Goal: Information Seeking & Learning: Learn about a topic

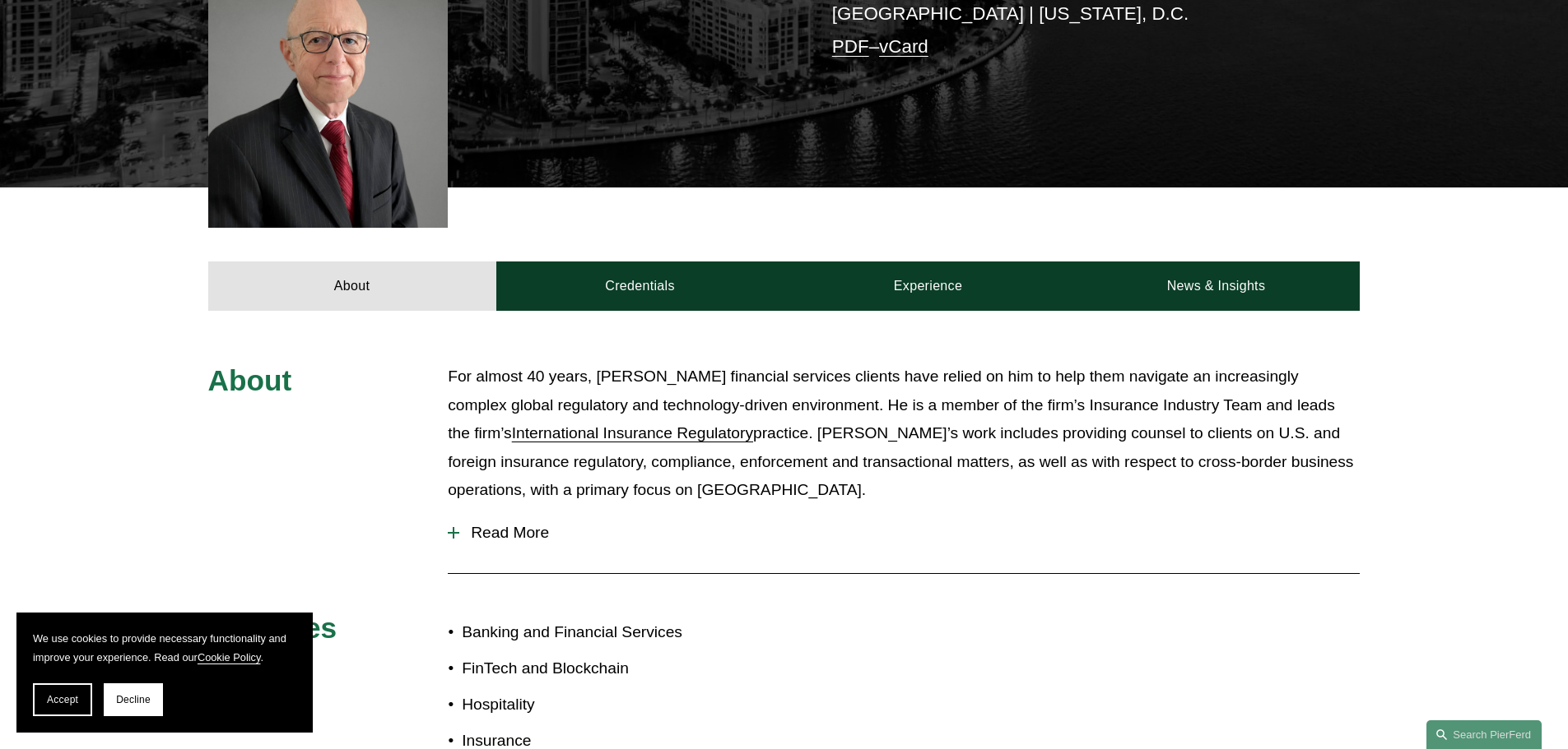
scroll to position [498, 0]
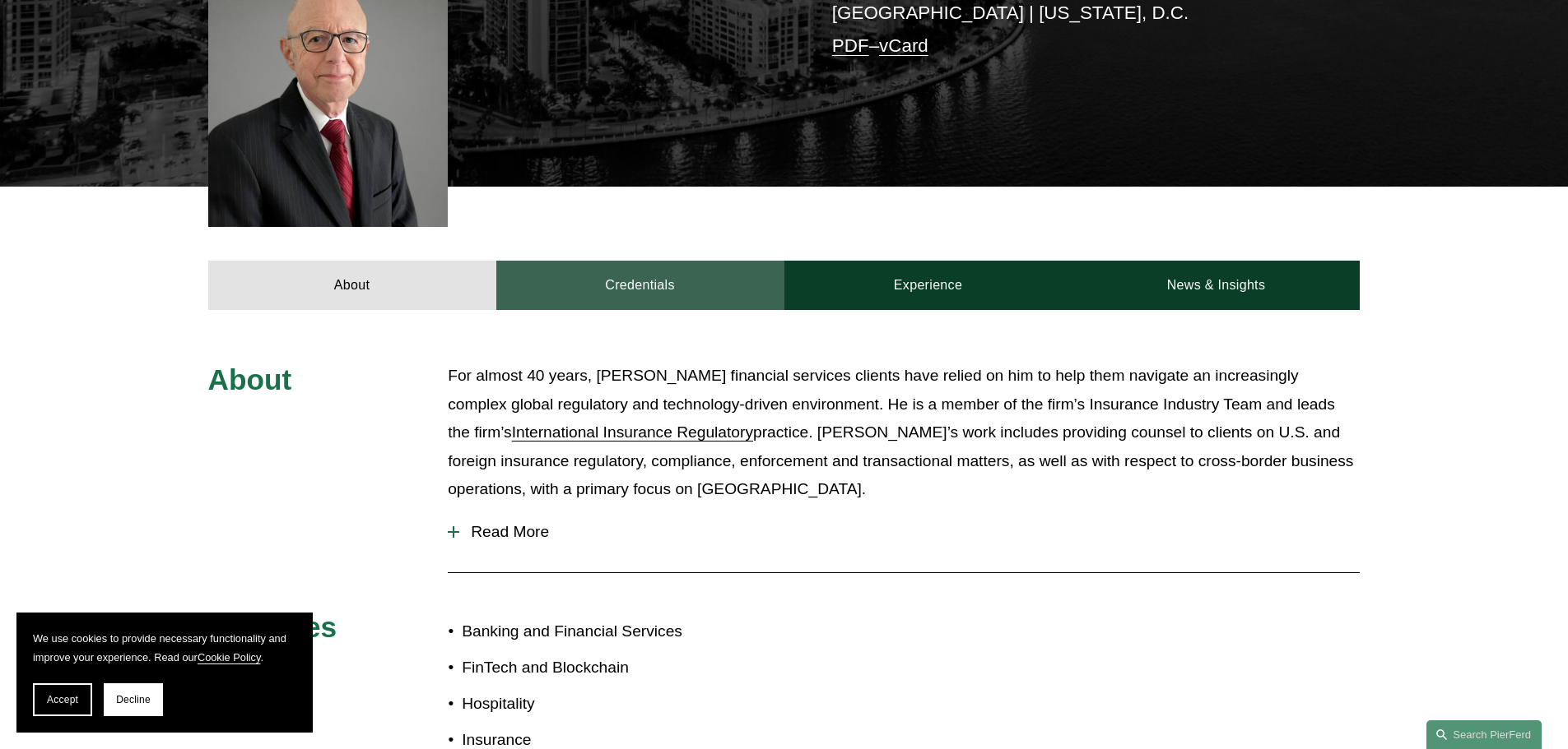
click at [623, 261] on link "Credentials" at bounding box center [640, 286] width 288 height 50
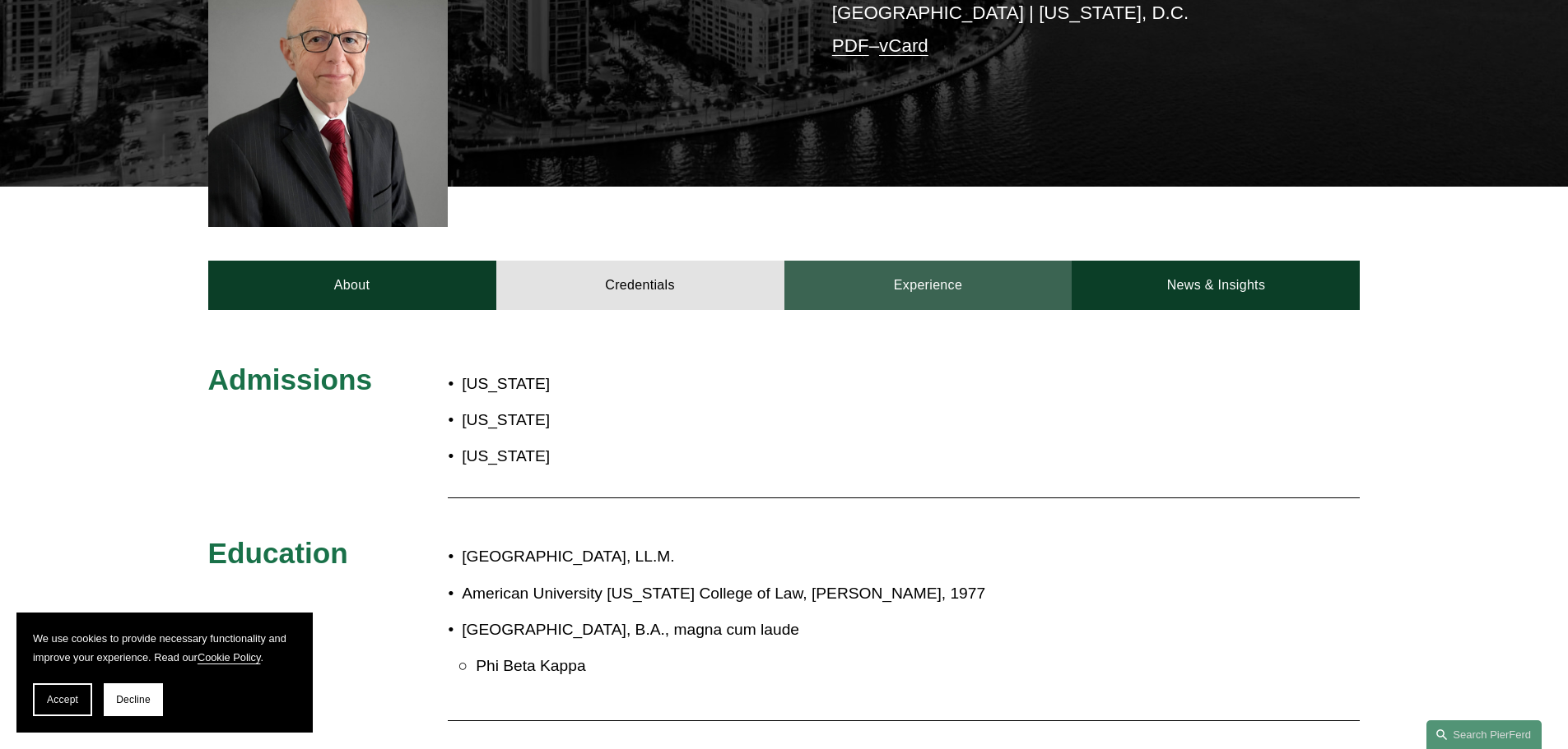
click at [906, 261] on link "Experience" at bounding box center [928, 286] width 288 height 50
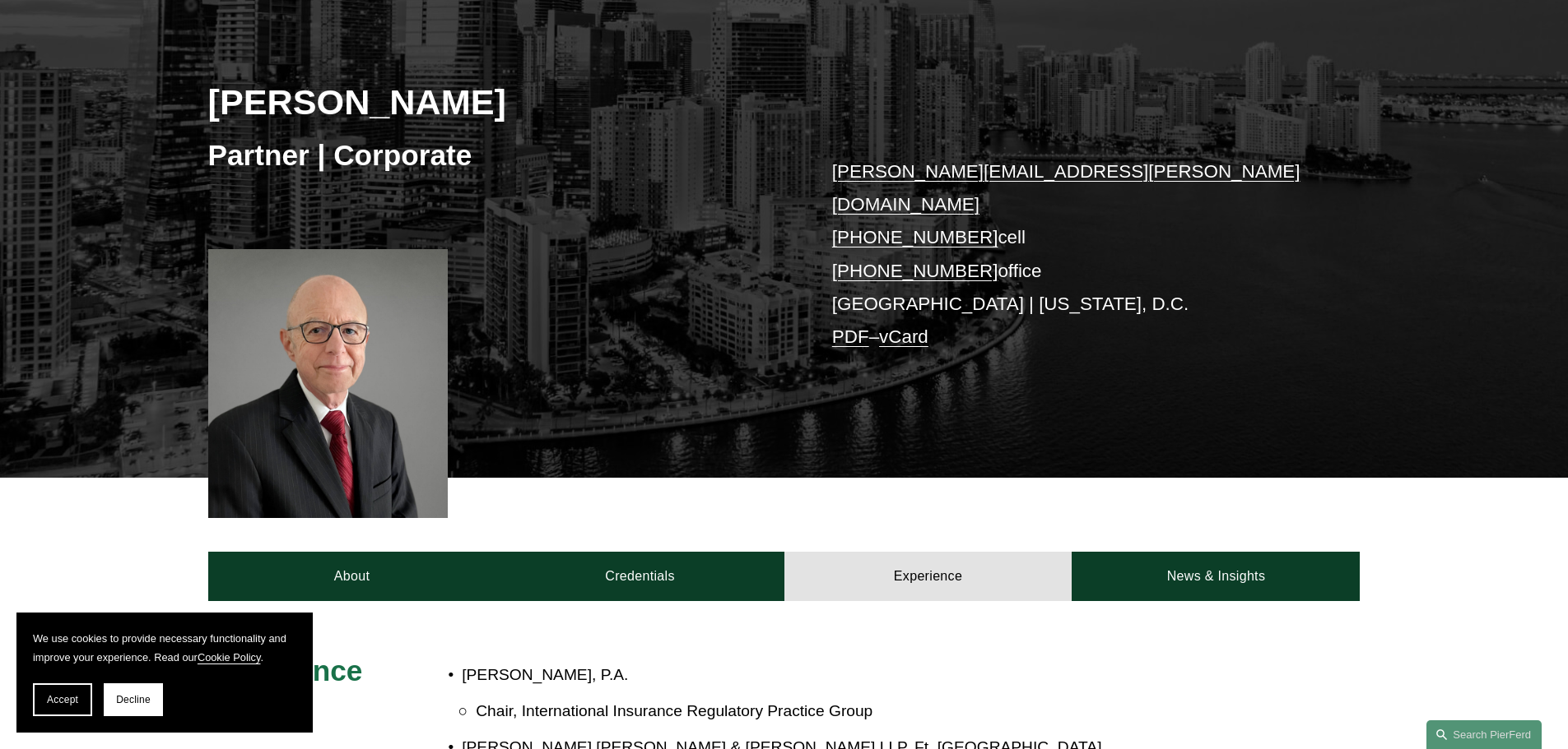
scroll to position [208, 0]
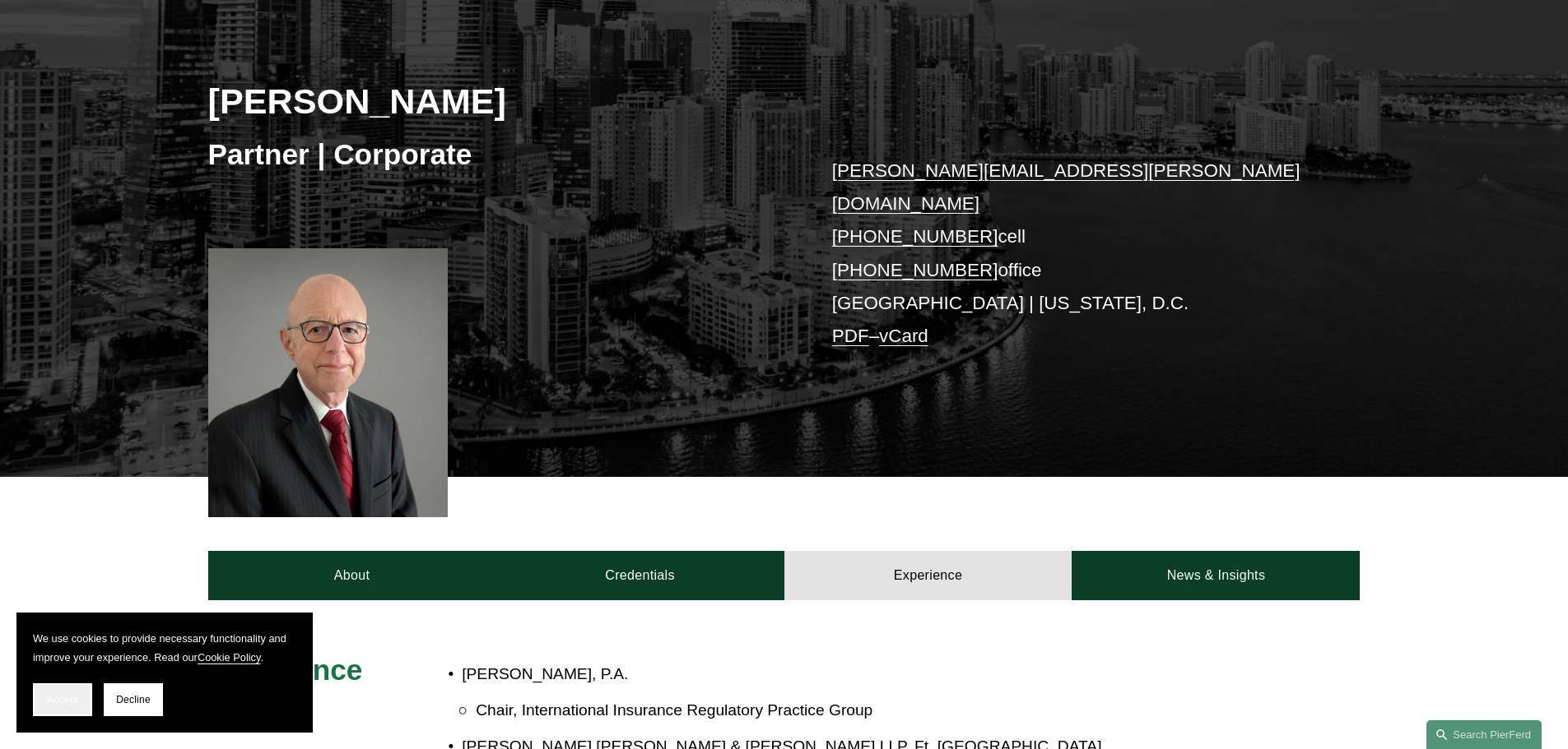
click at [56, 696] on span "Accept" at bounding box center [63, 700] width 31 height 11
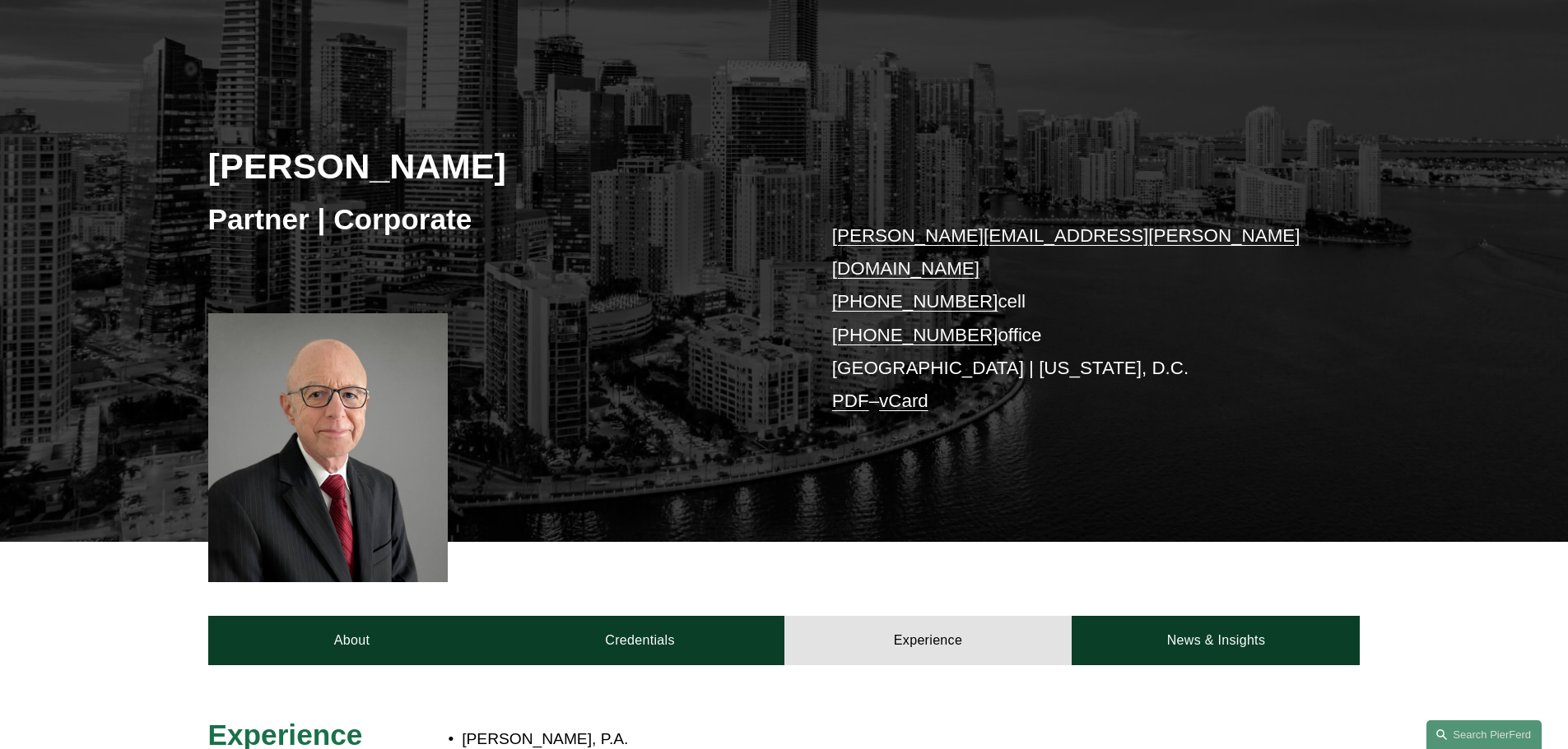
scroll to position [0, 0]
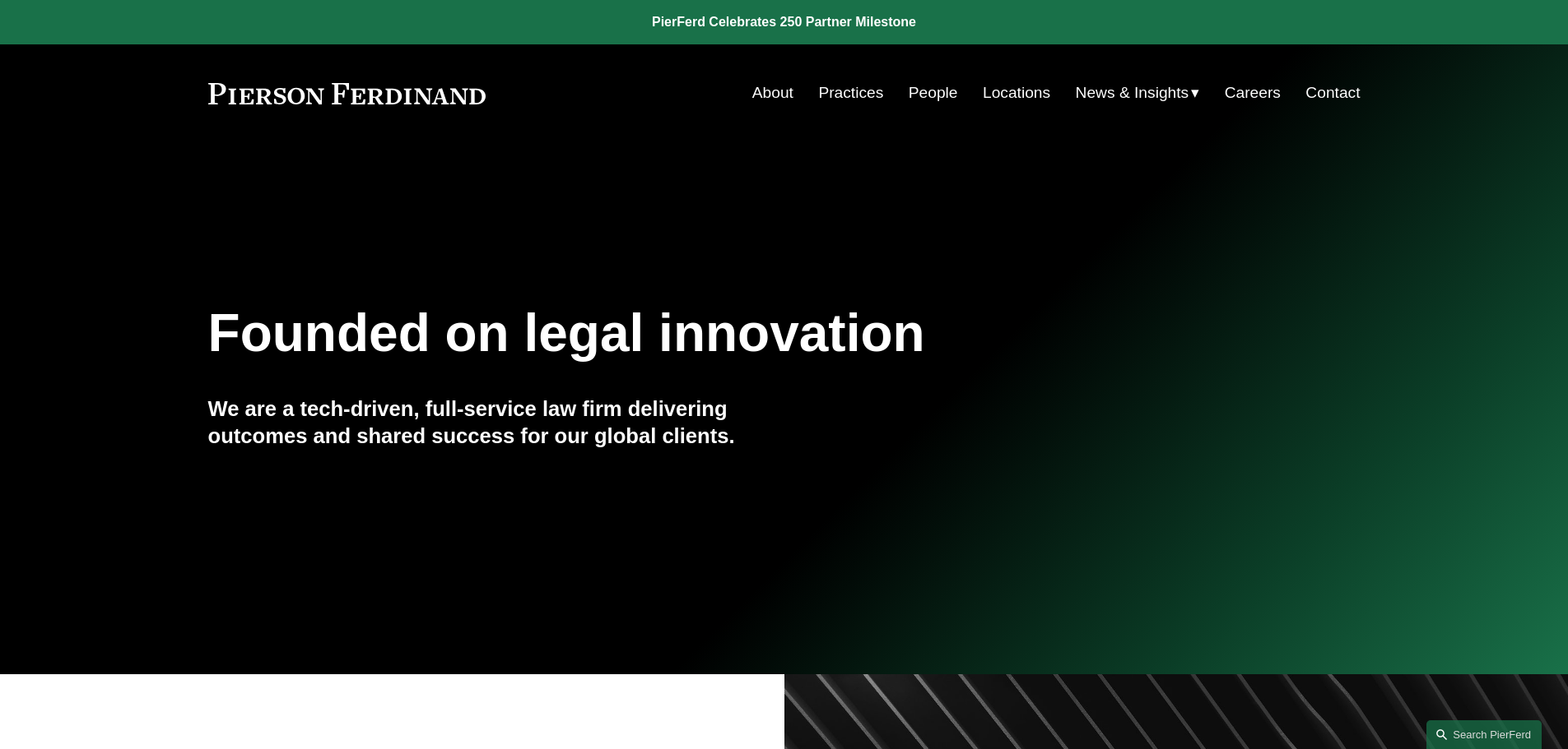
click at [1015, 95] on link "Locations" at bounding box center [1016, 93] width 67 height 31
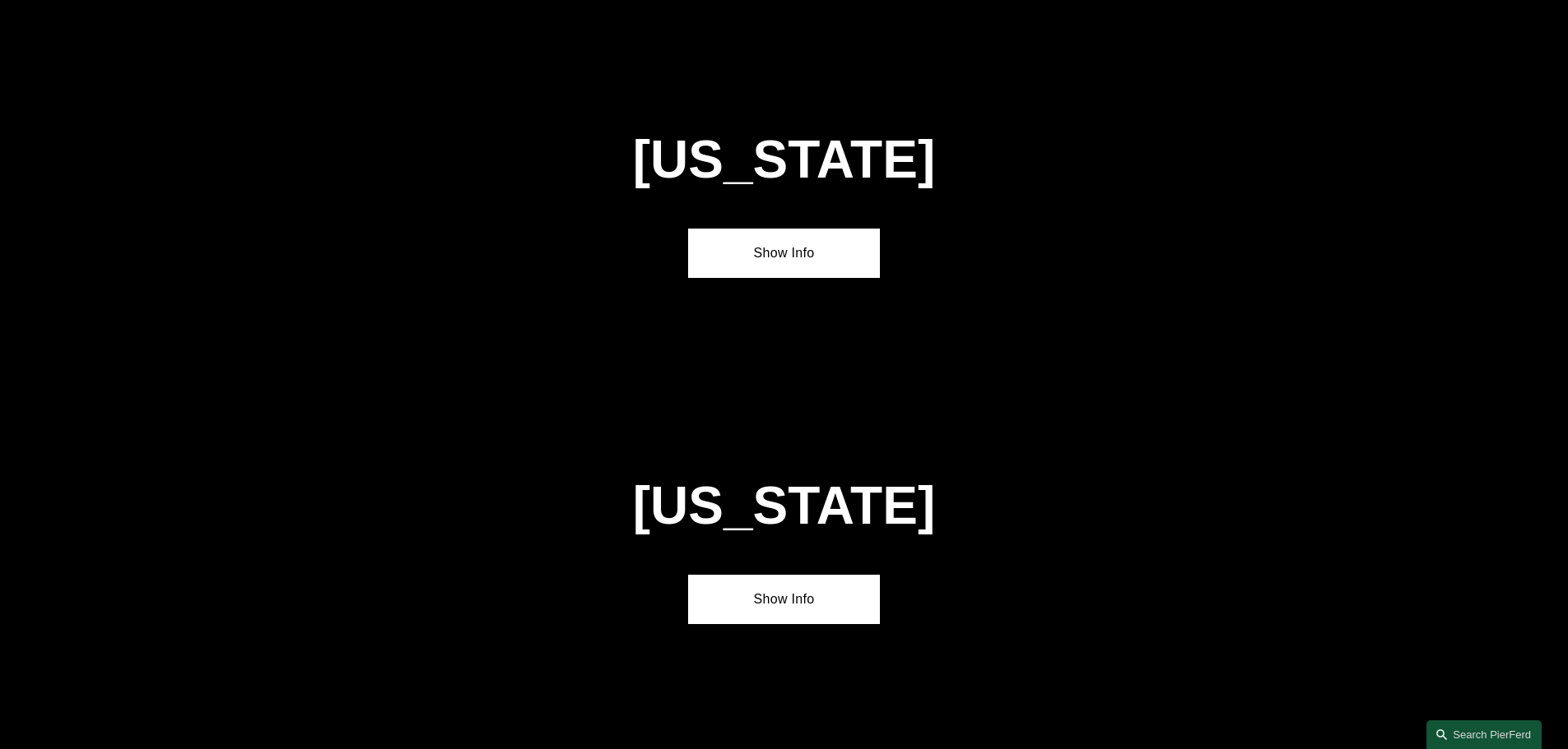
scroll to position [1441, 0]
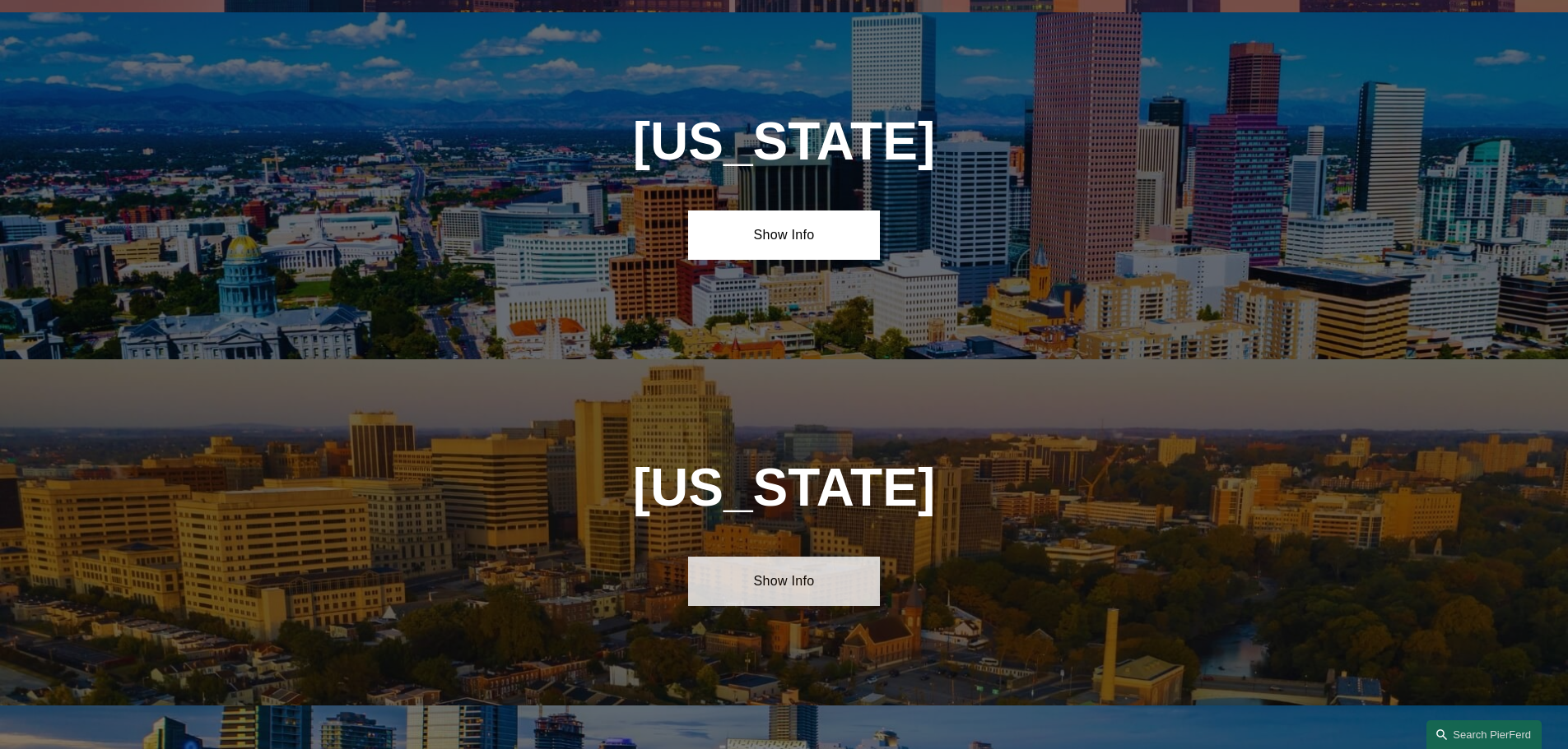
click at [780, 566] on link "Show Info" at bounding box center [784, 582] width 192 height 50
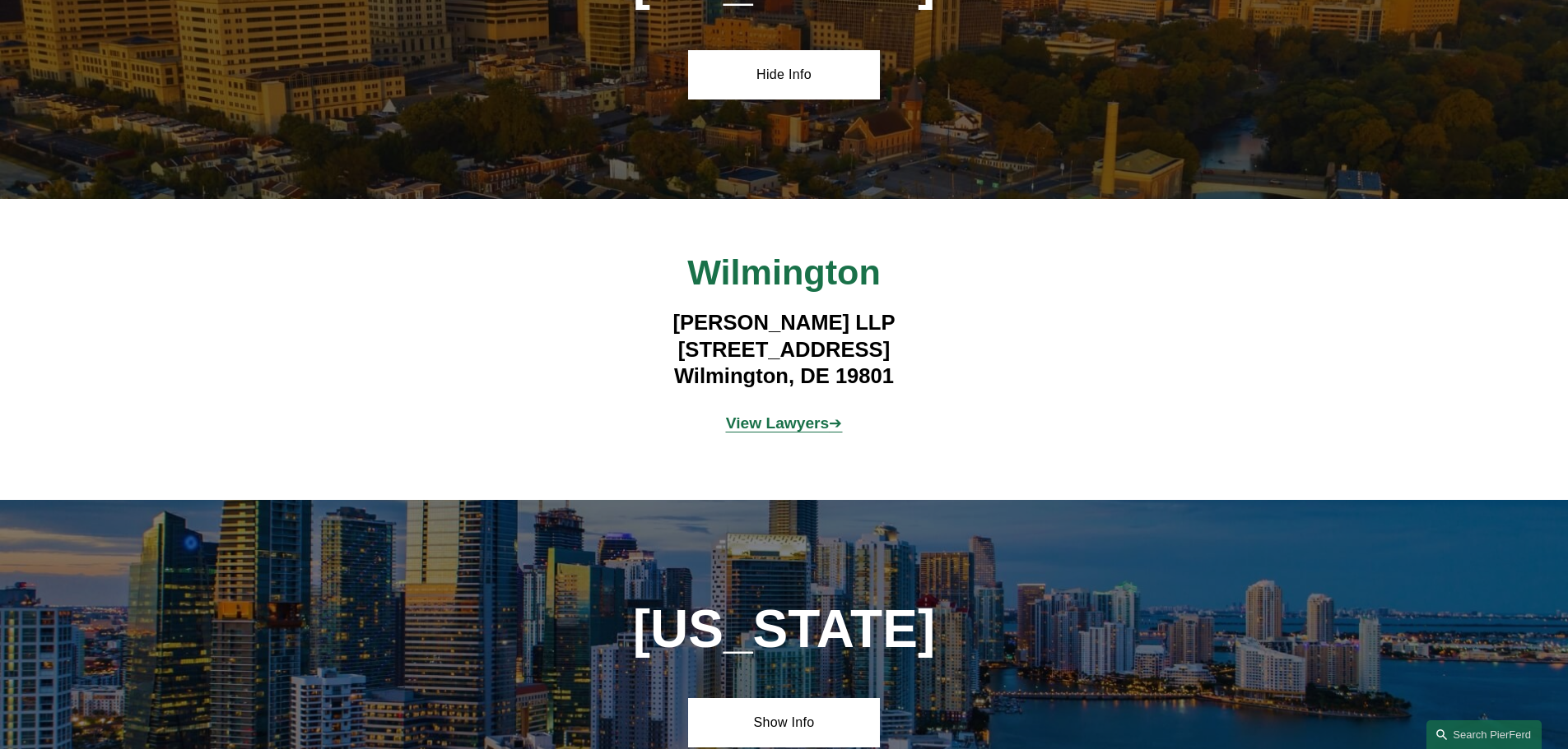
scroll to position [1970, 0]
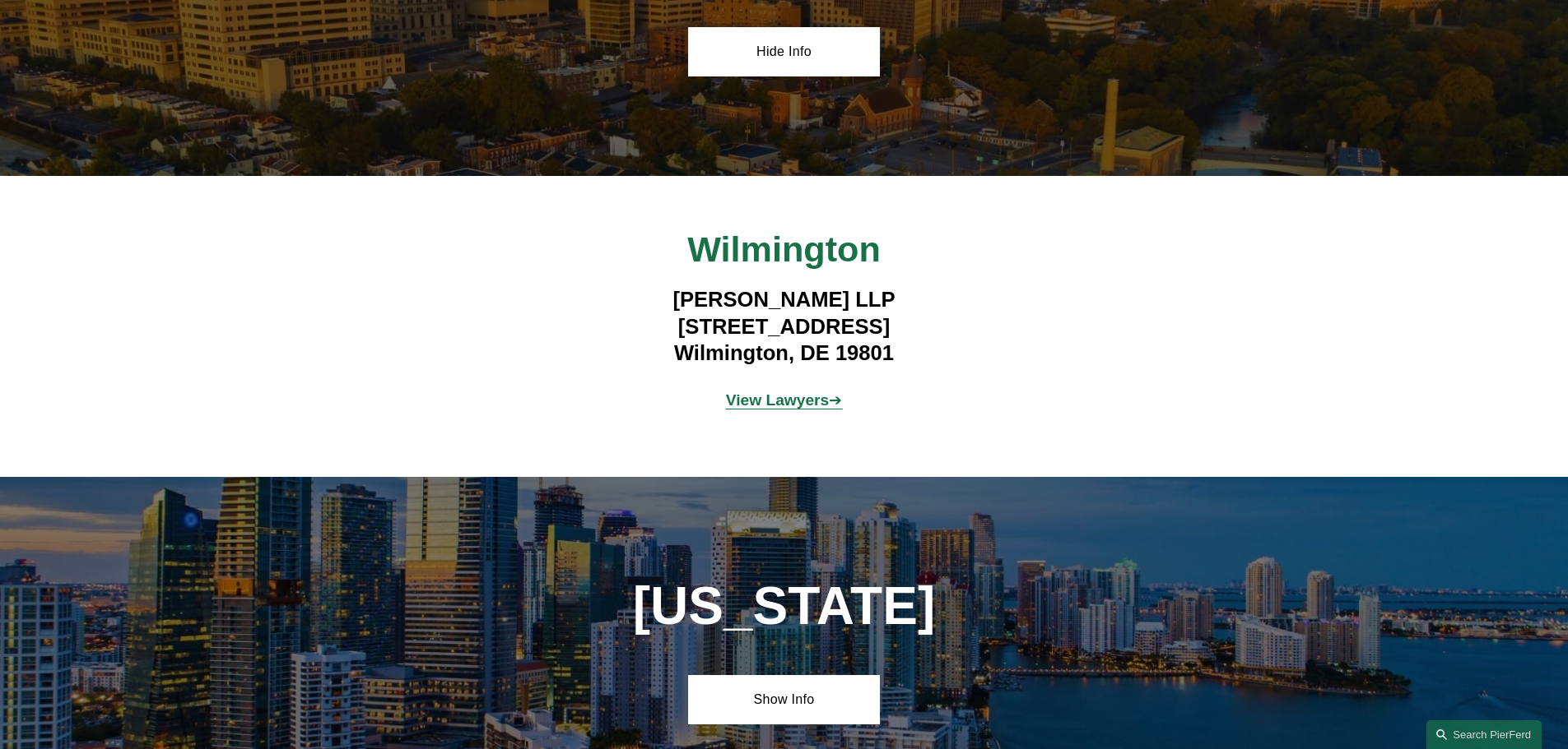
click at [764, 392] on strong "View Lawyers" at bounding box center [778, 400] width 103 height 18
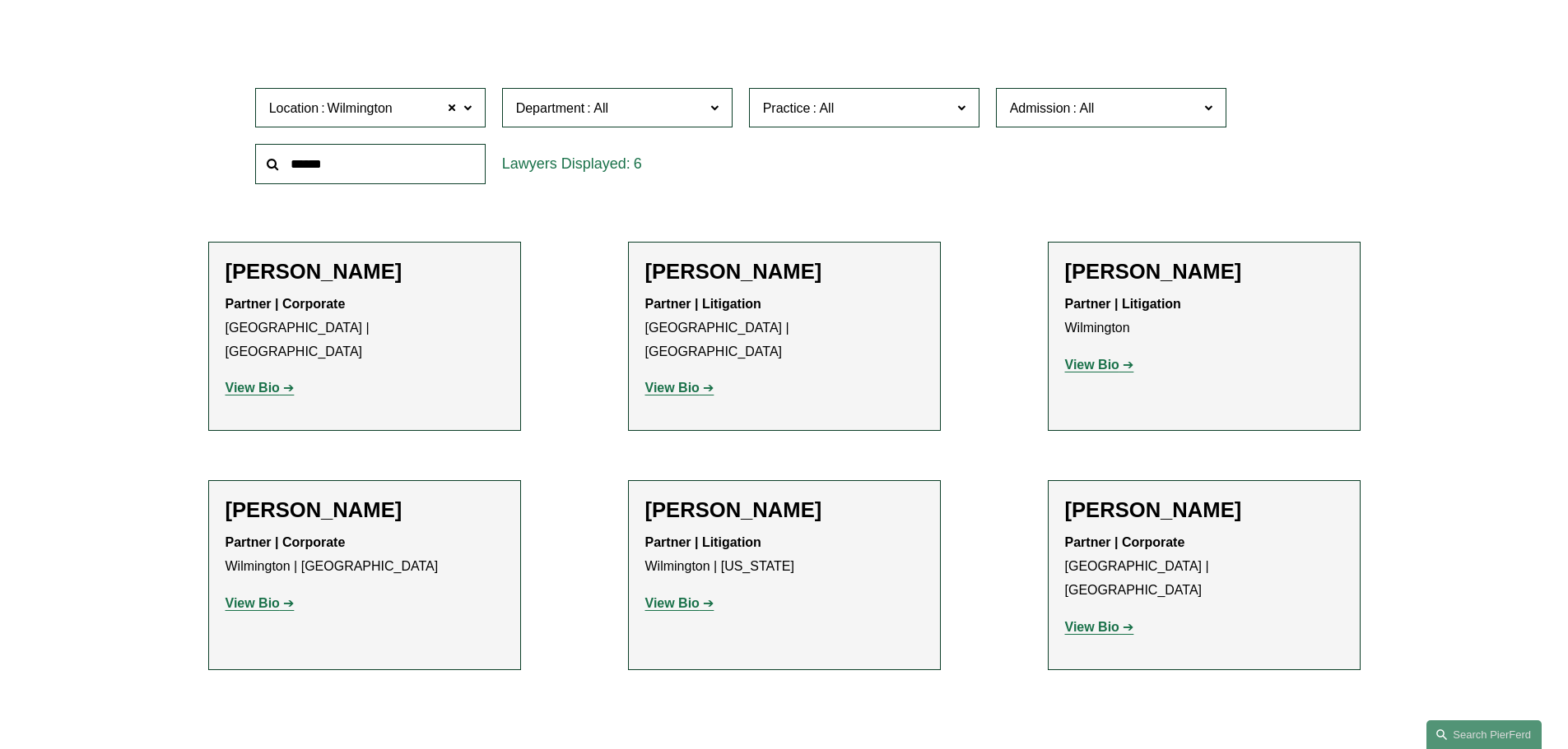
scroll to position [514, 0]
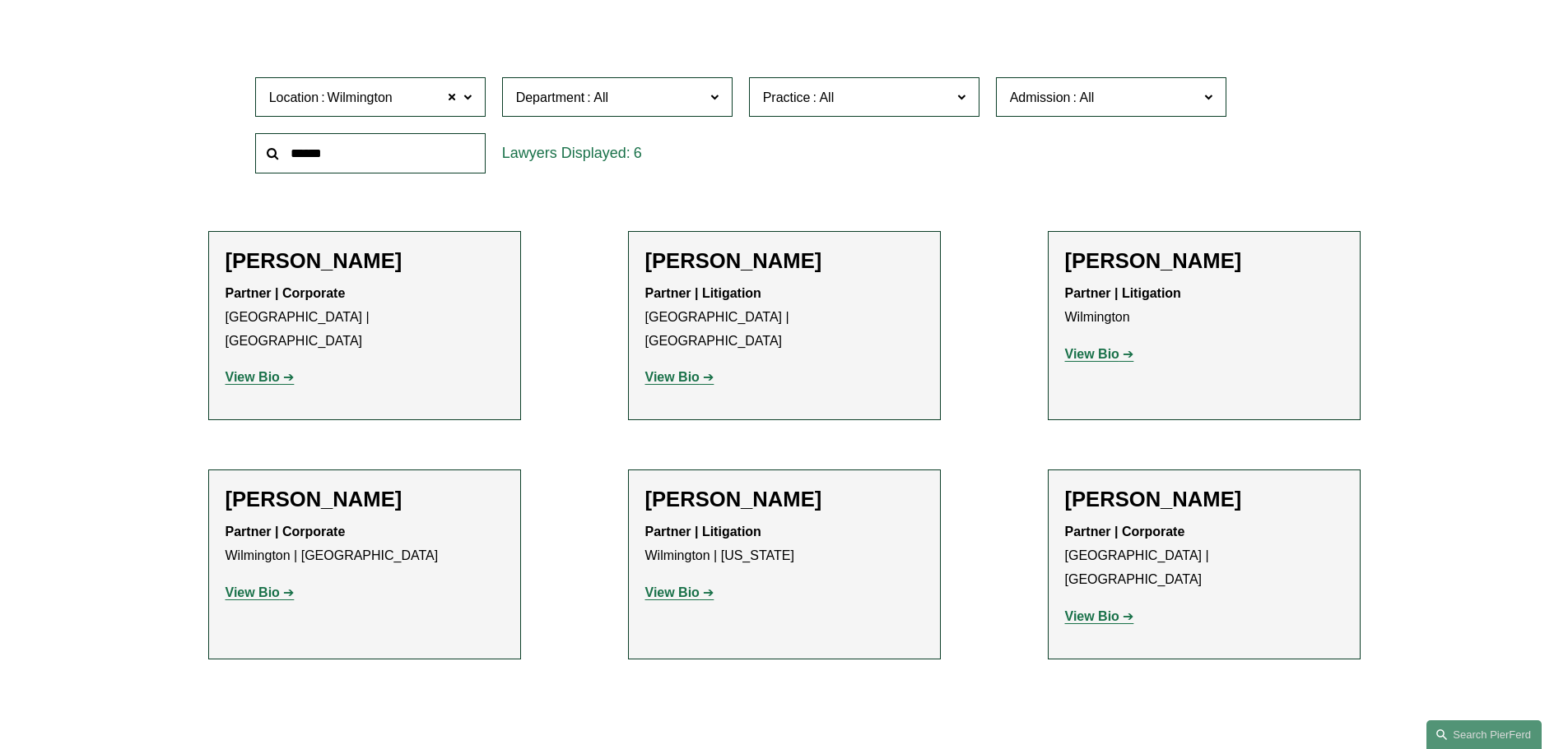
click at [250, 370] on strong "View Bio" at bounding box center [252, 376] width 54 height 14
click at [257, 586] on strong "View Bio" at bounding box center [252, 592] width 54 height 14
click at [692, 586] on strong "View Bio" at bounding box center [672, 592] width 54 height 14
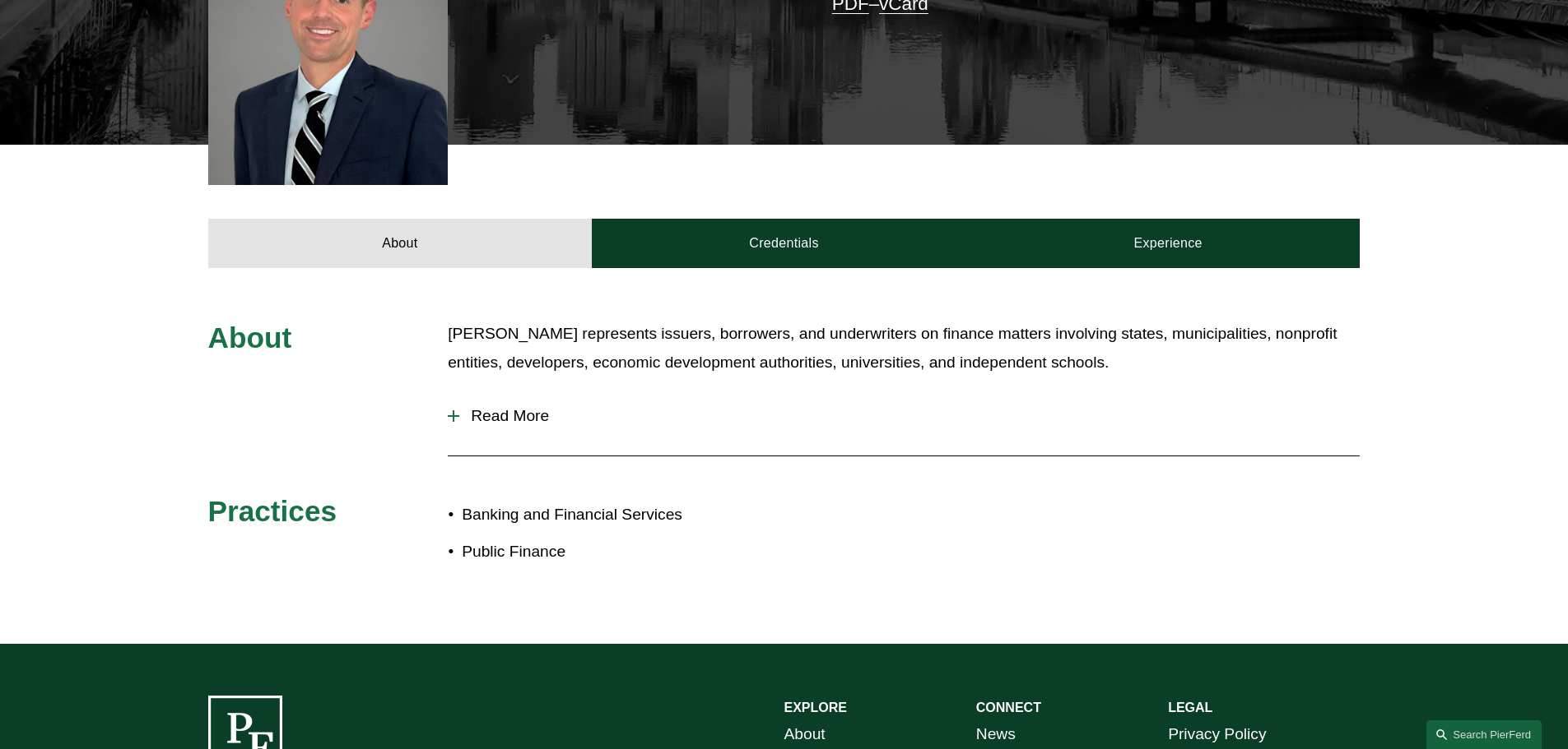
scroll to position [529, 0]
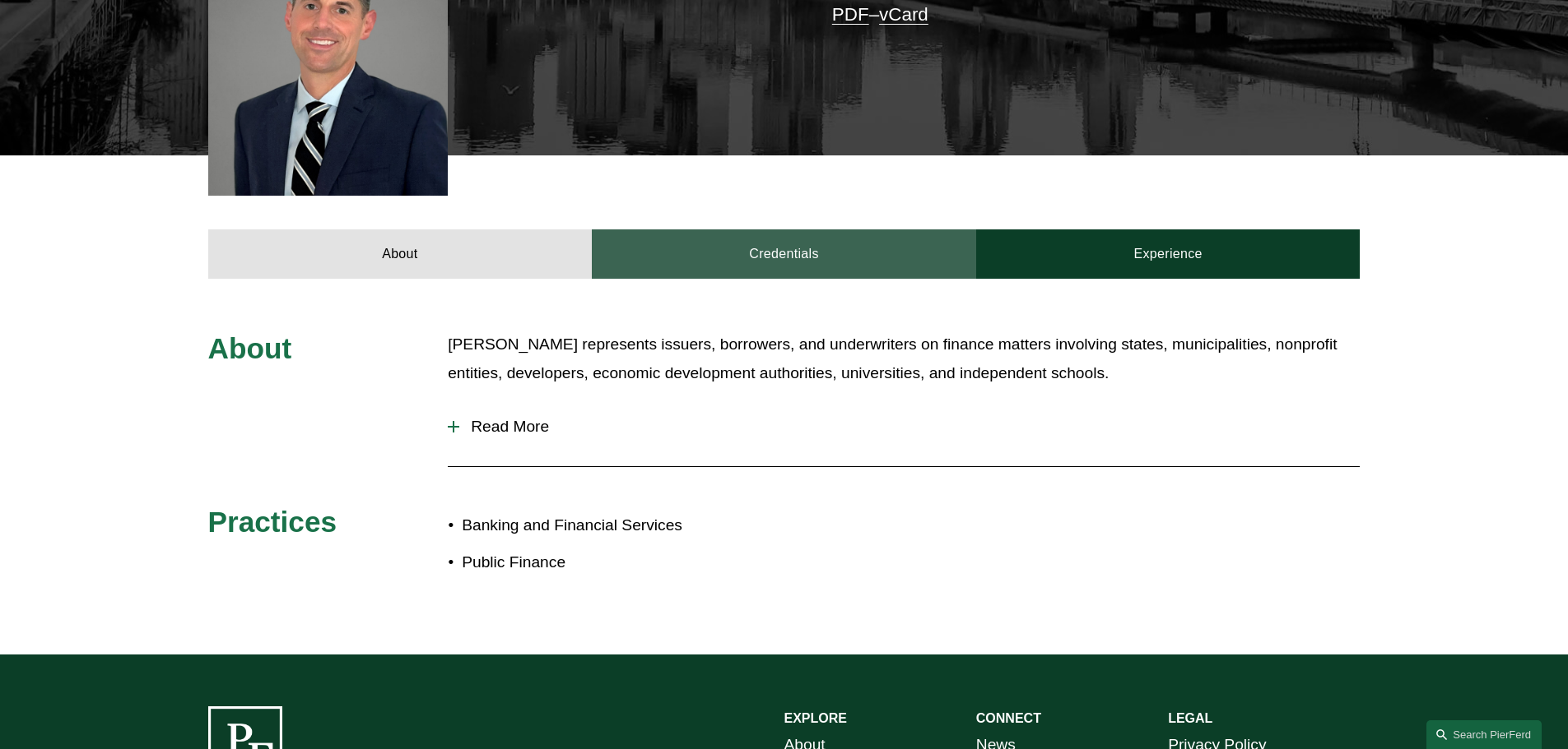
click at [780, 231] on link "Credentials" at bounding box center [784, 255] width 384 height 50
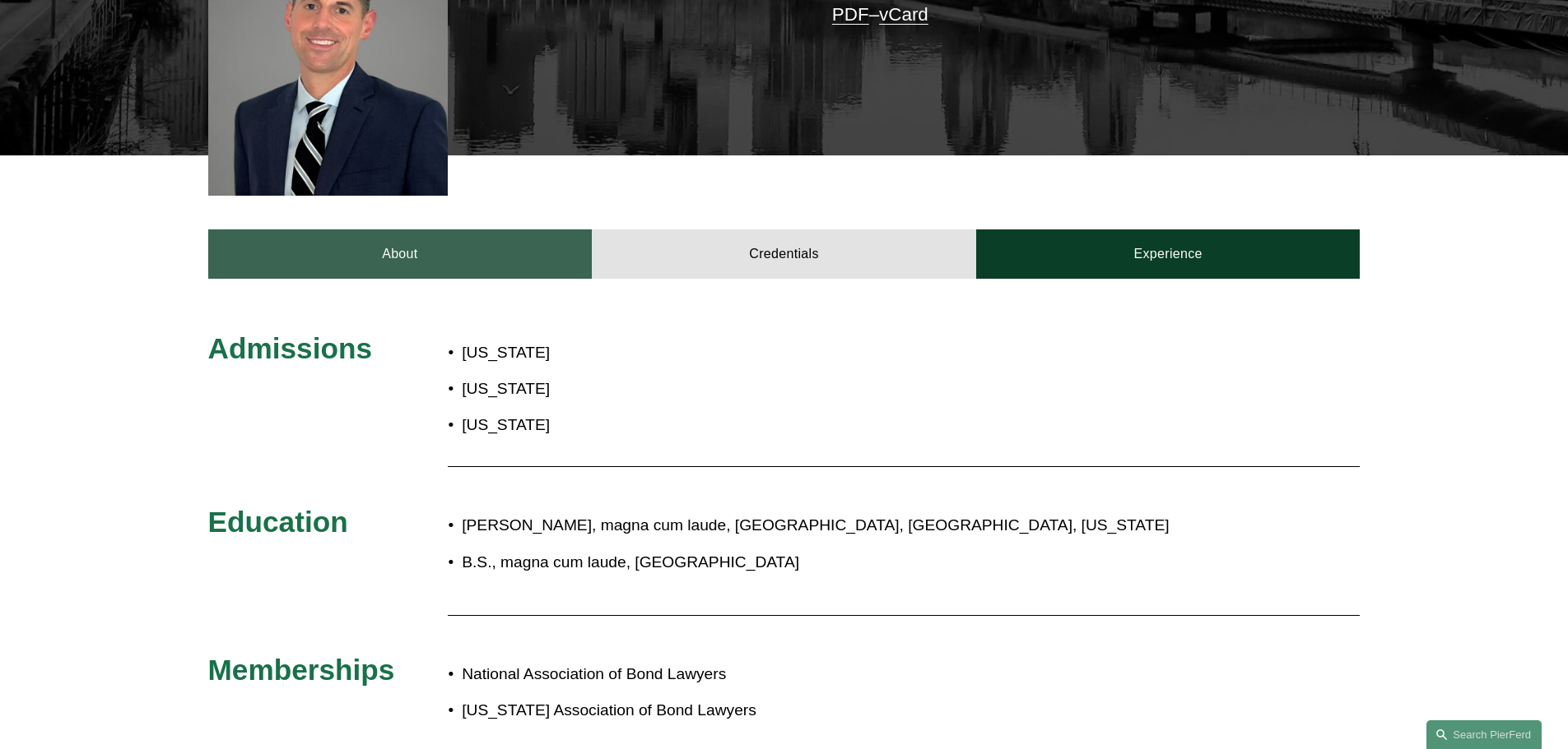
click at [430, 230] on link "About" at bounding box center [401, 255] width 384 height 50
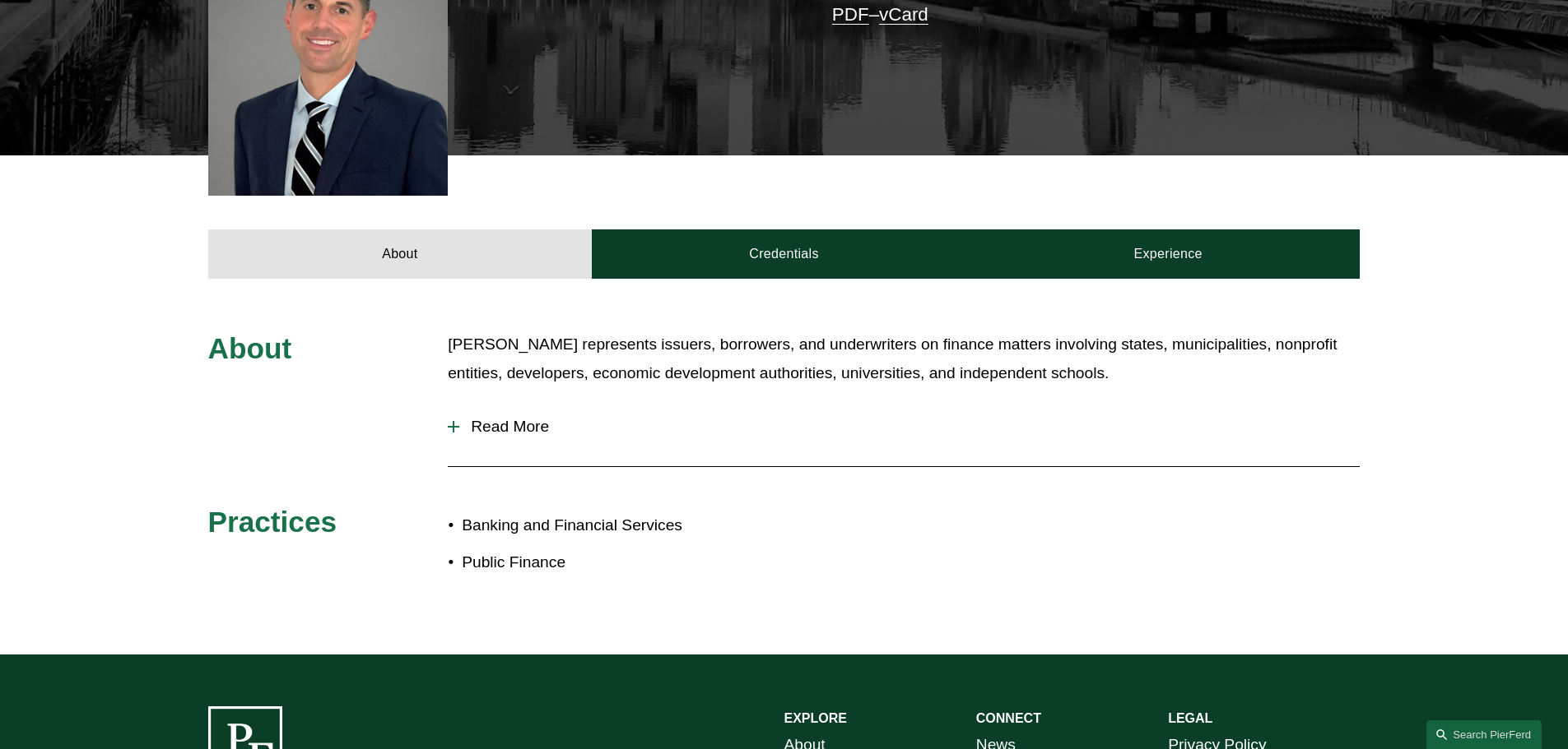
click at [487, 418] on span "Read More" at bounding box center [910, 427] width 901 height 18
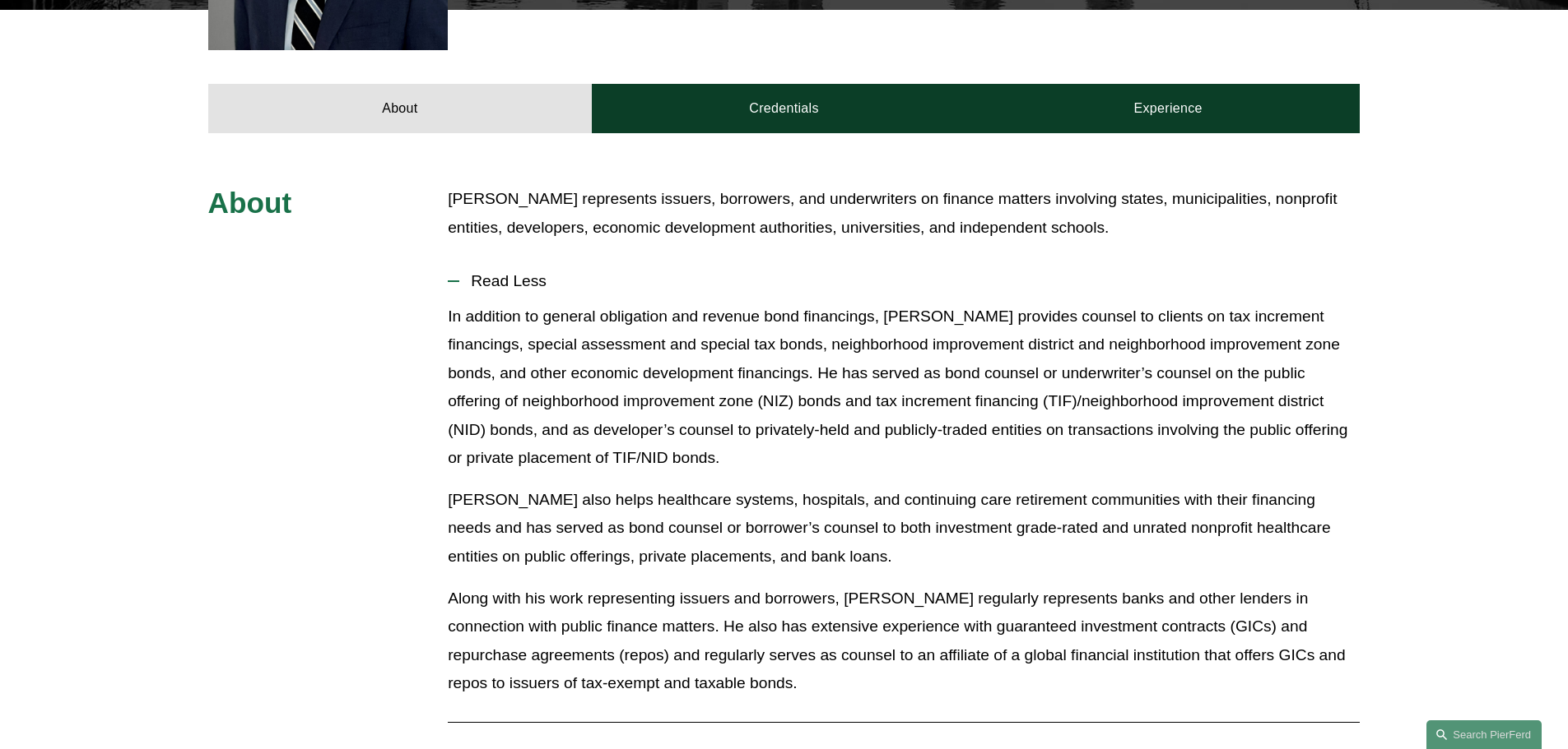
scroll to position [438, 0]
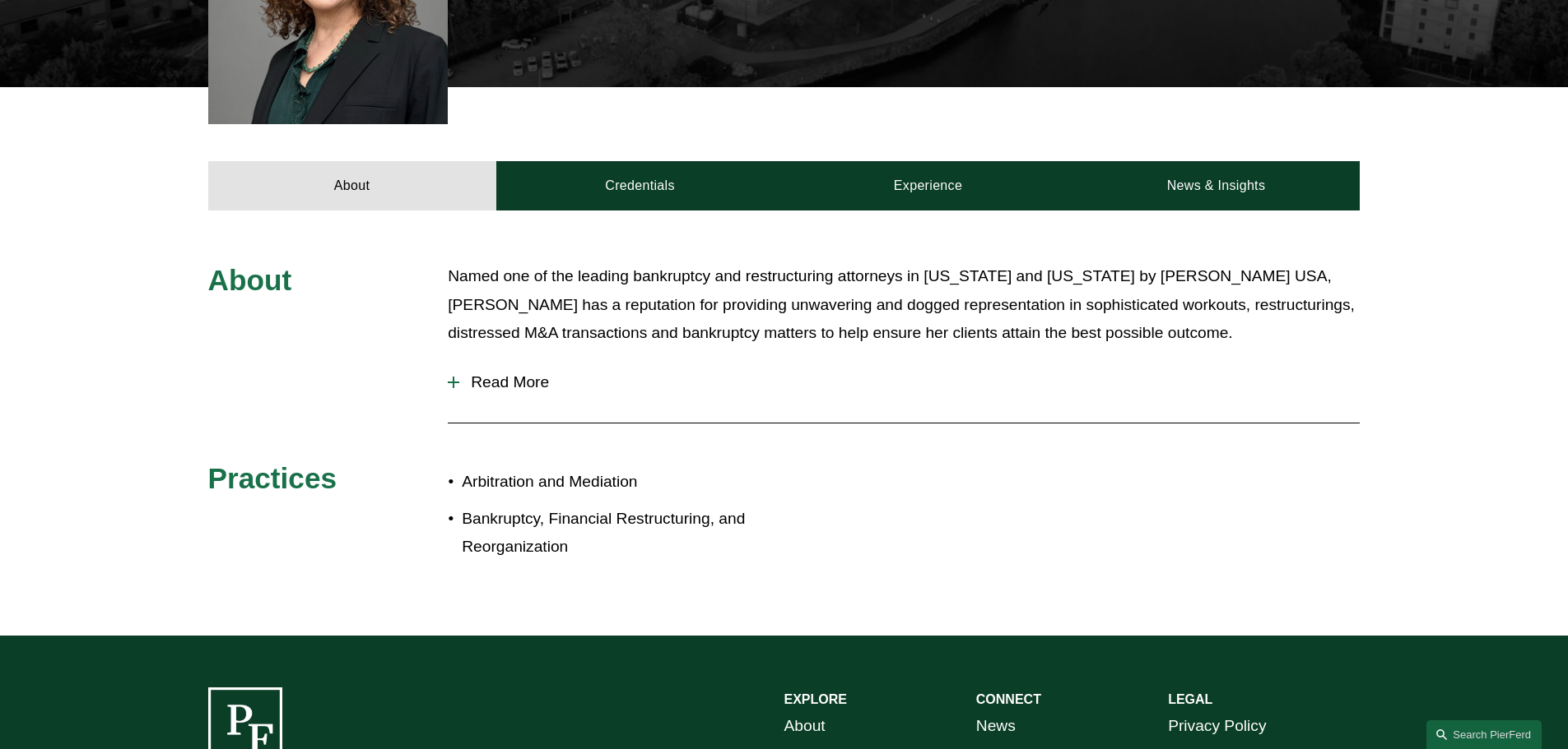
scroll to position [628, 0]
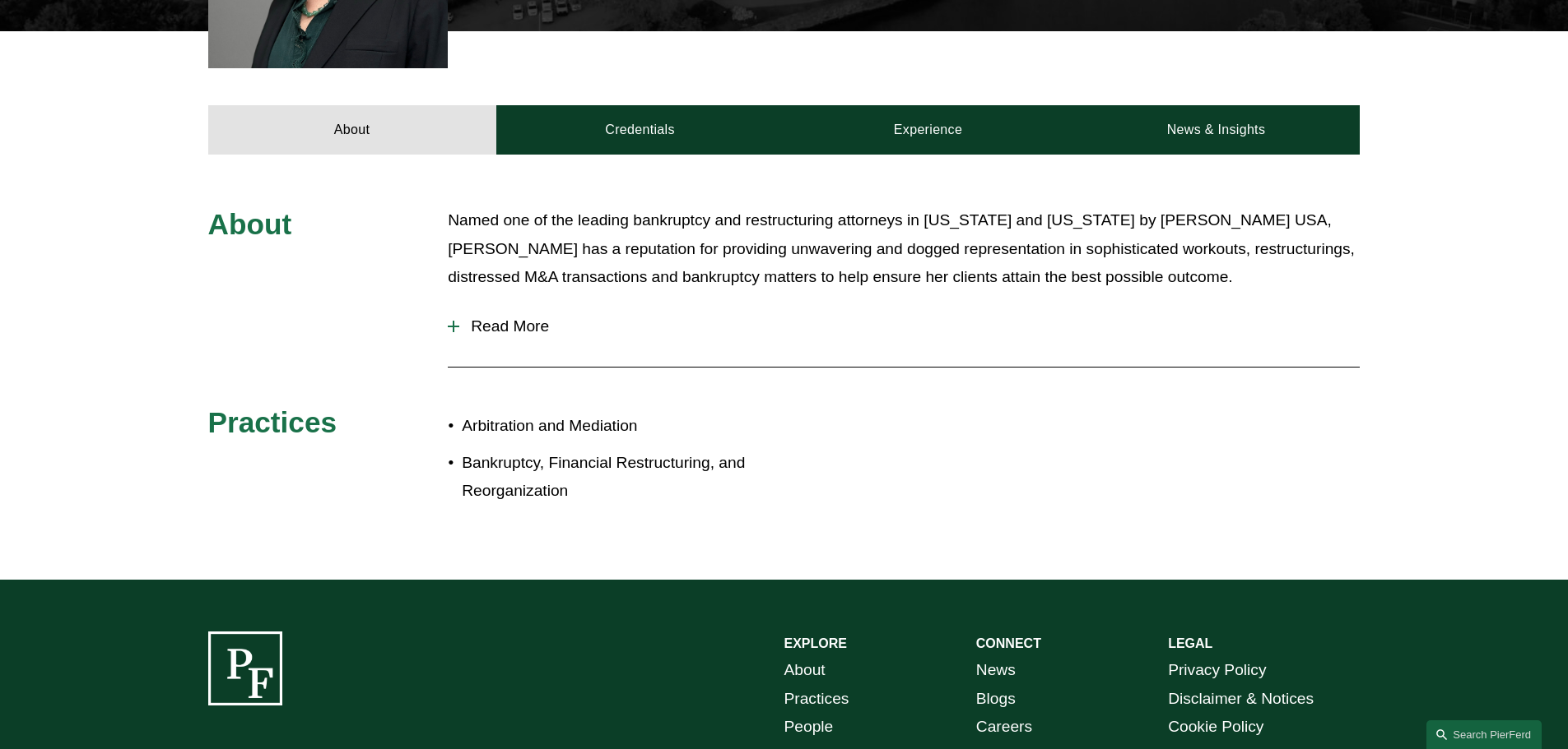
click at [484, 326] on span "Read More" at bounding box center [910, 327] width 901 height 18
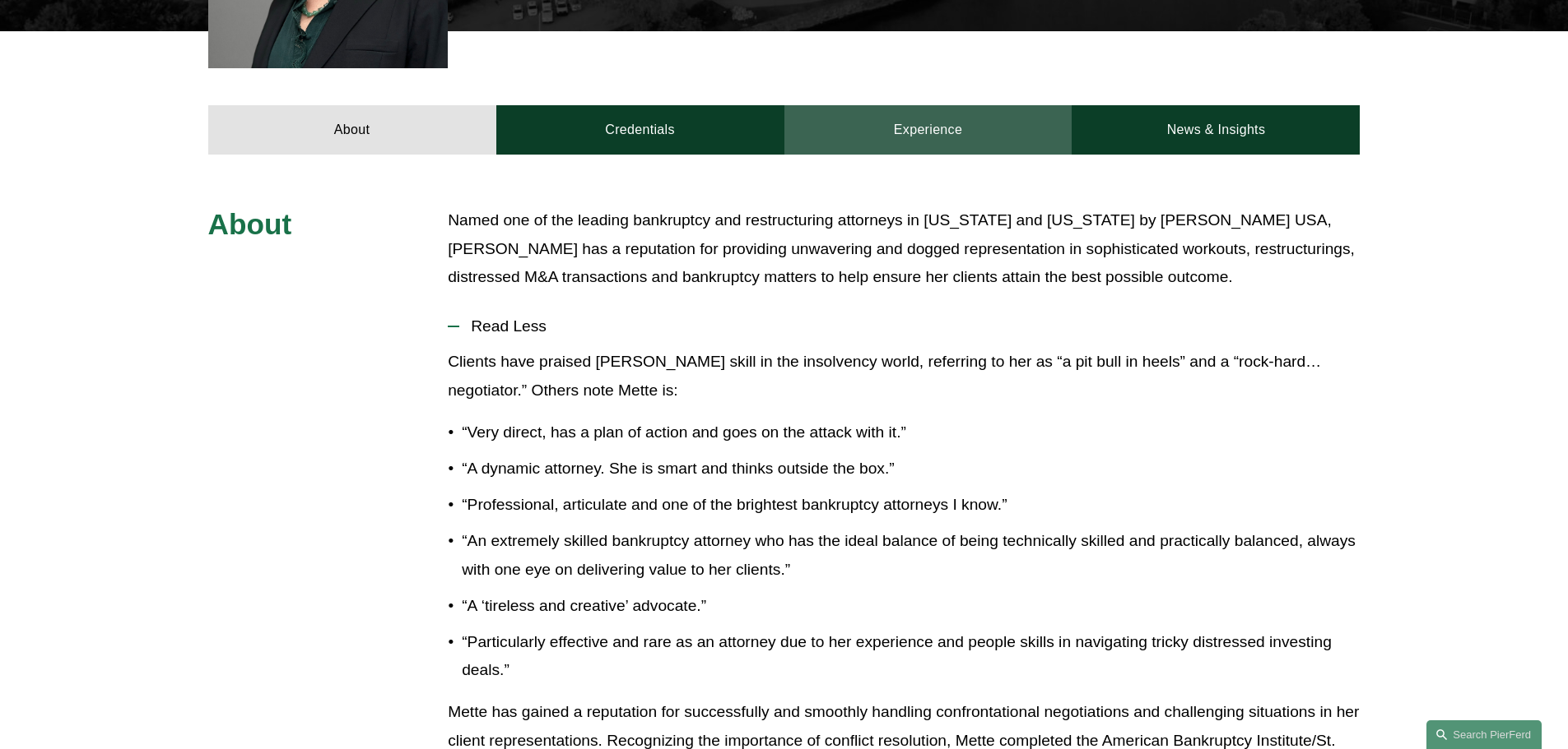
click at [878, 127] on link "Experience" at bounding box center [928, 130] width 288 height 50
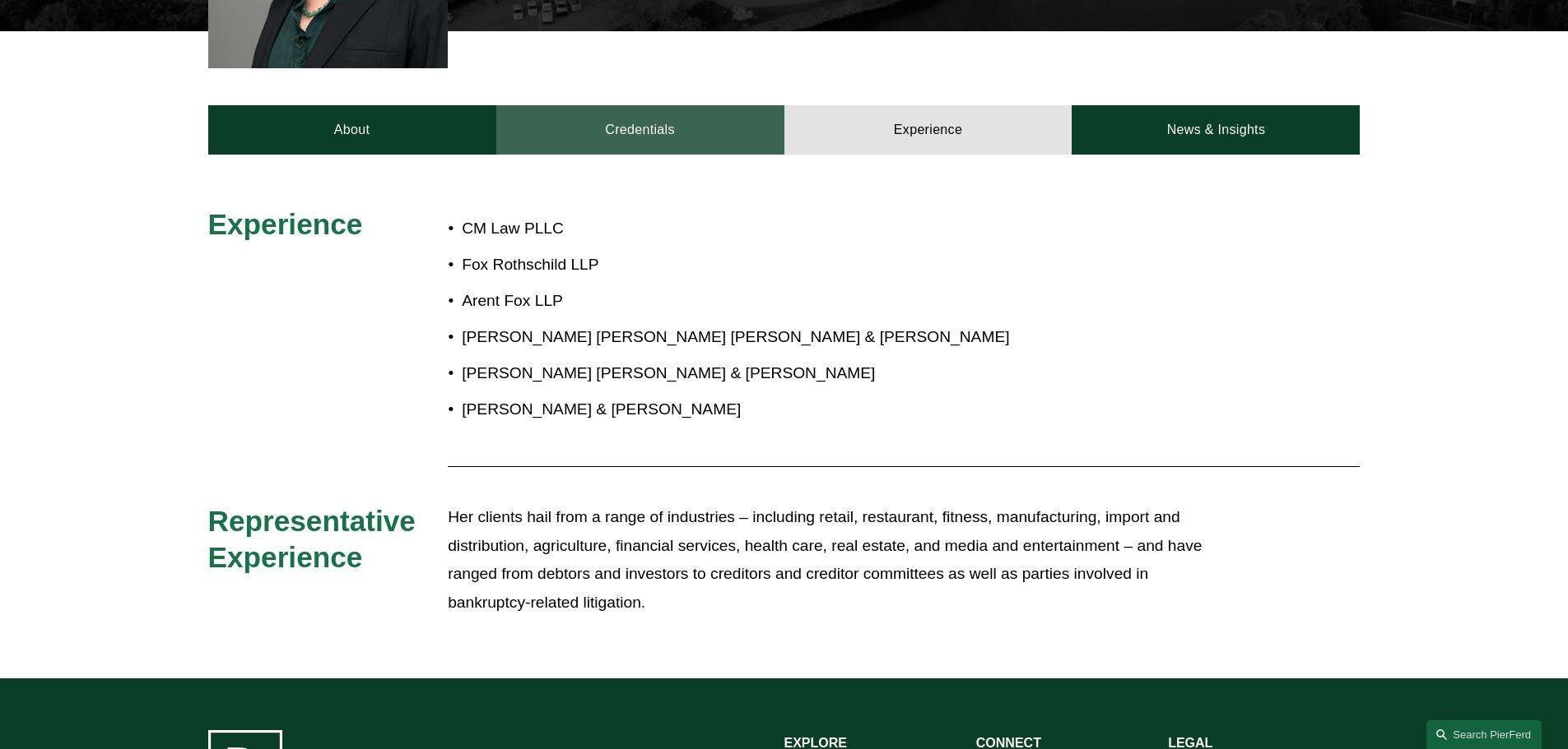
click at [697, 127] on link "Credentials" at bounding box center [640, 130] width 288 height 50
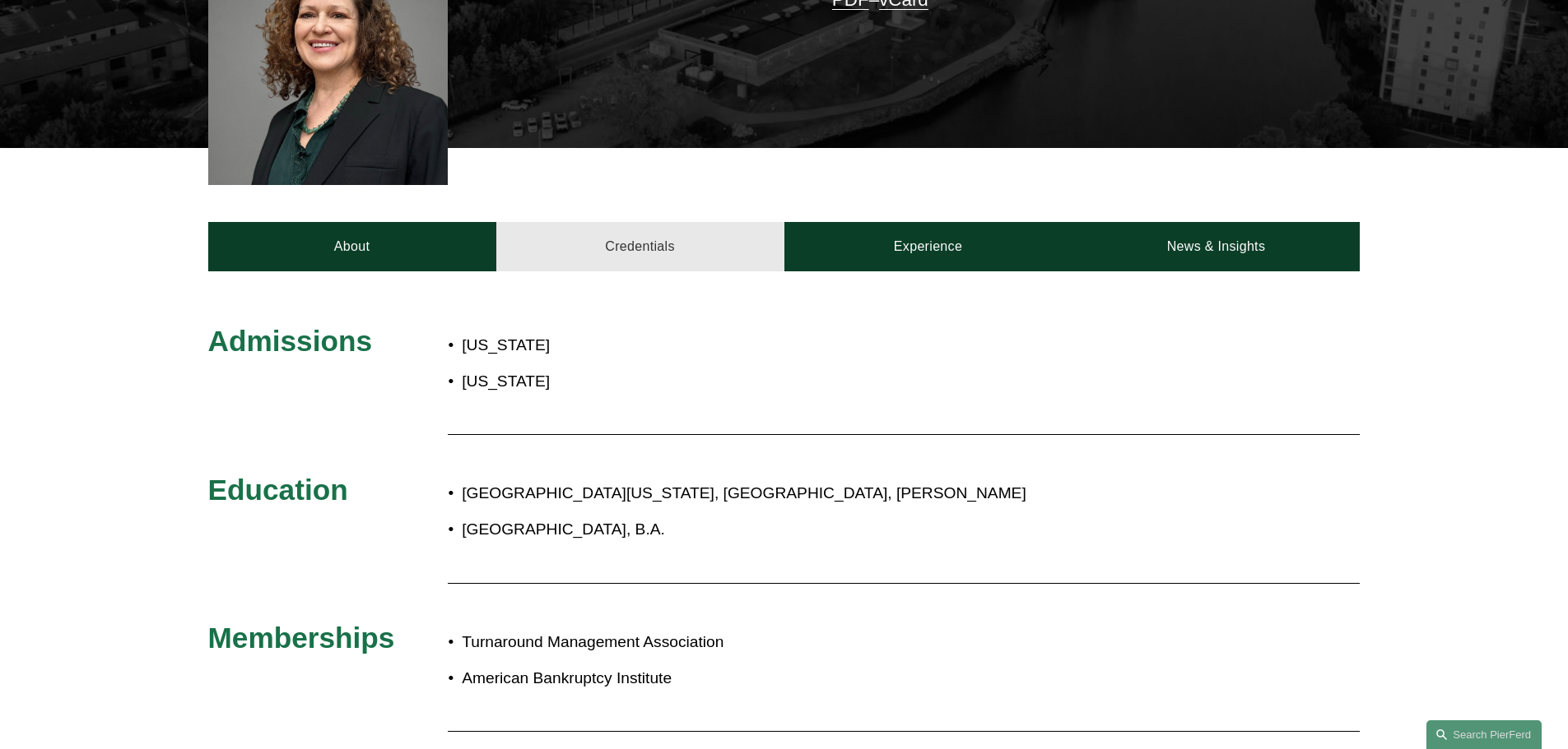
scroll to position [430, 0]
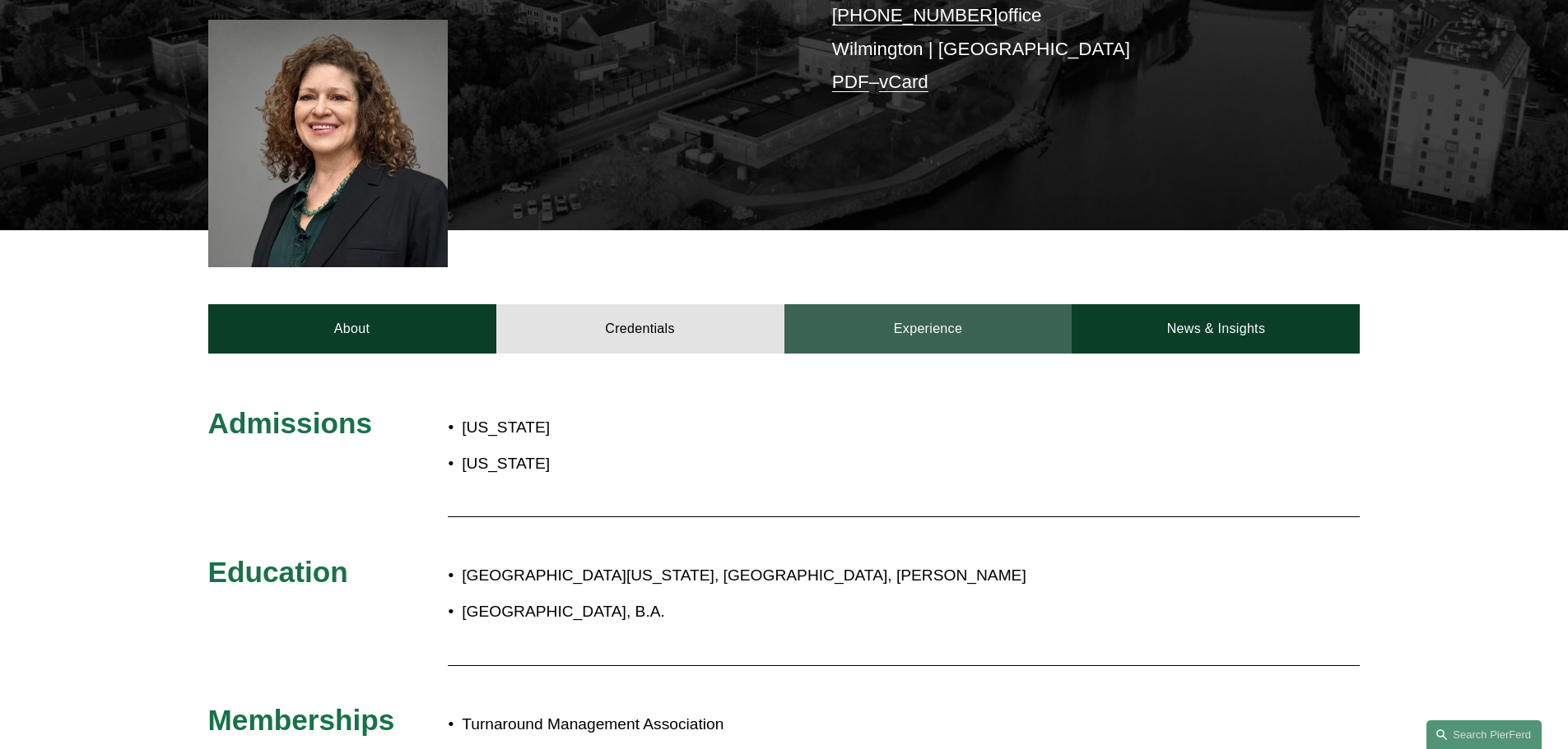
click at [888, 341] on link "Experience" at bounding box center [928, 329] width 288 height 50
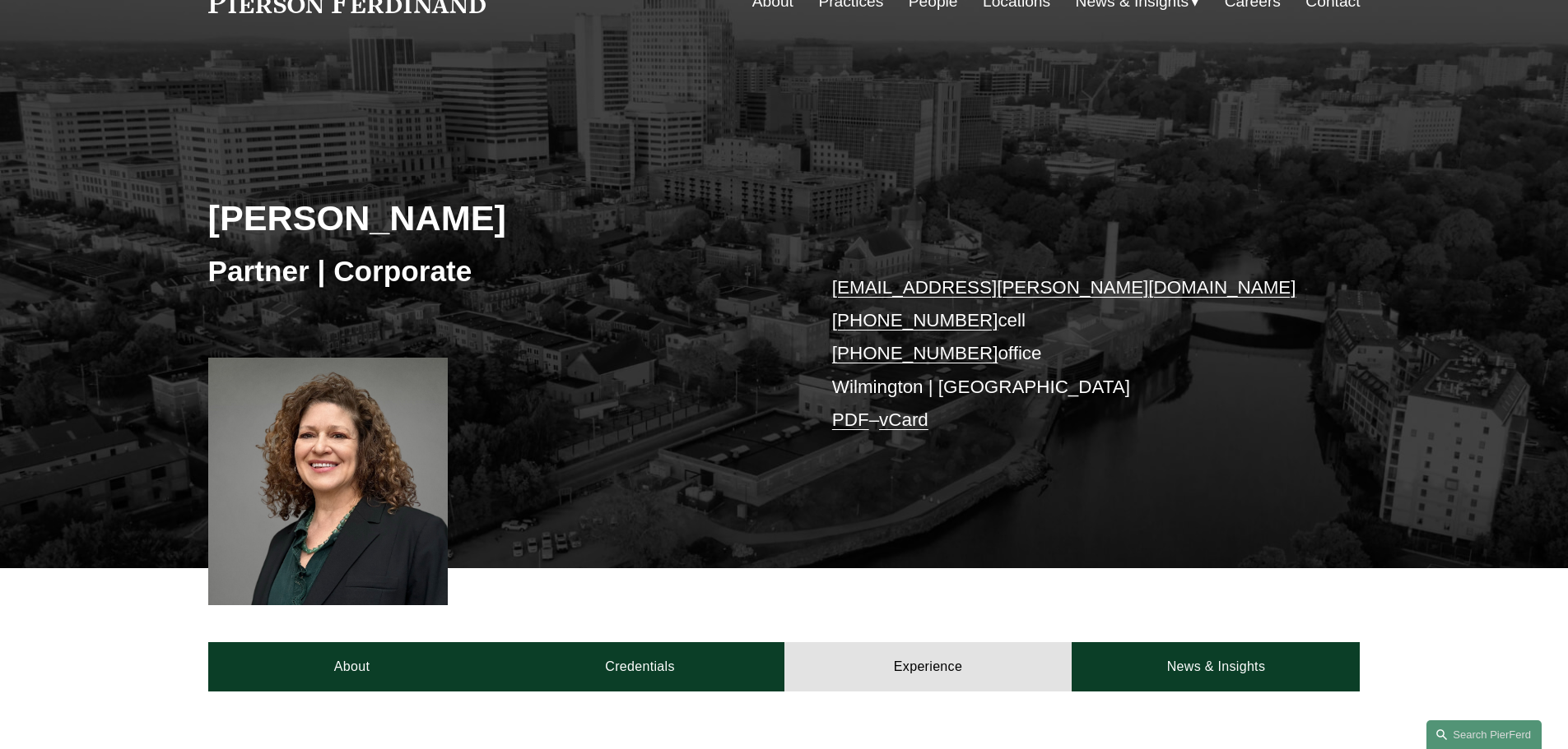
scroll to position [90, 0]
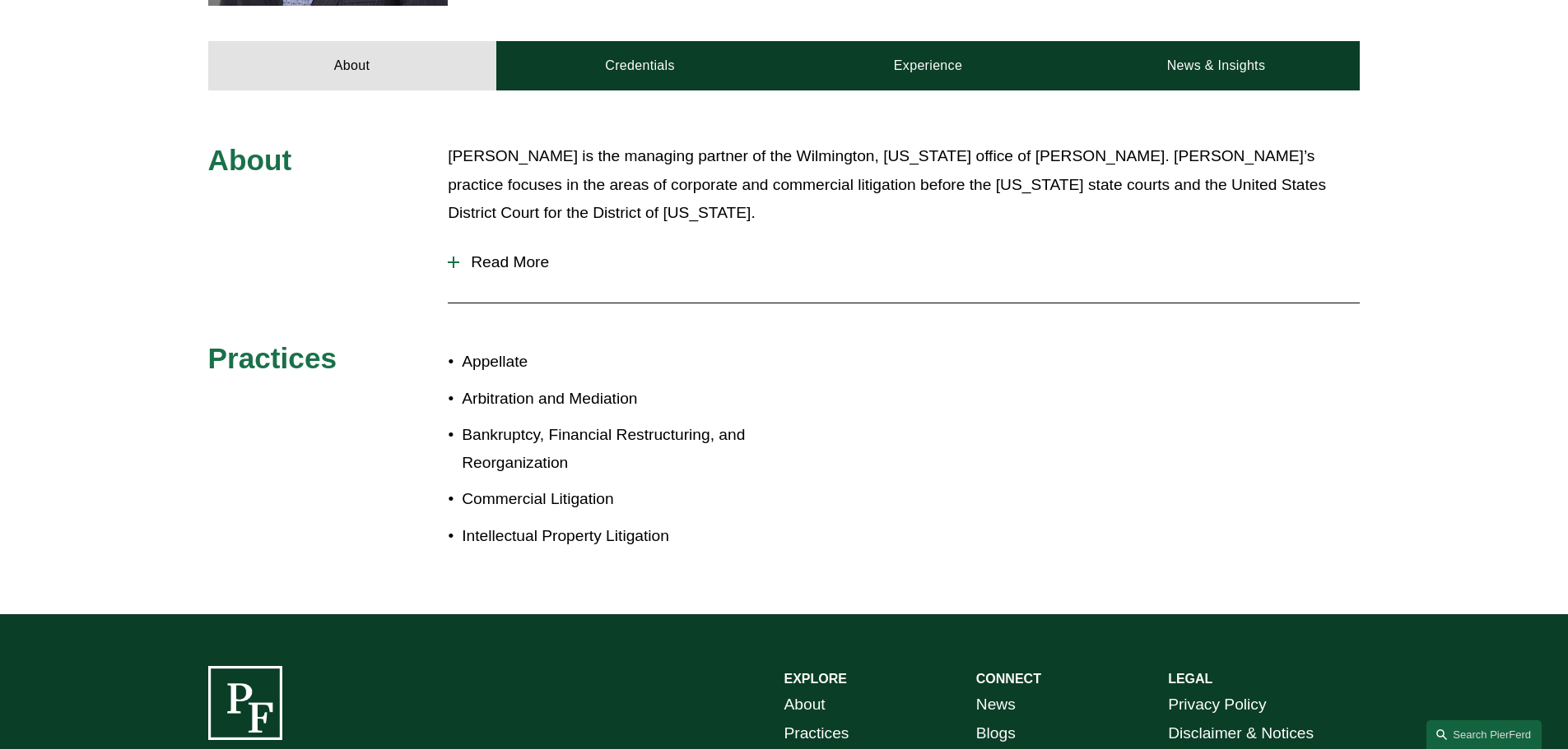
scroll to position [711, 0]
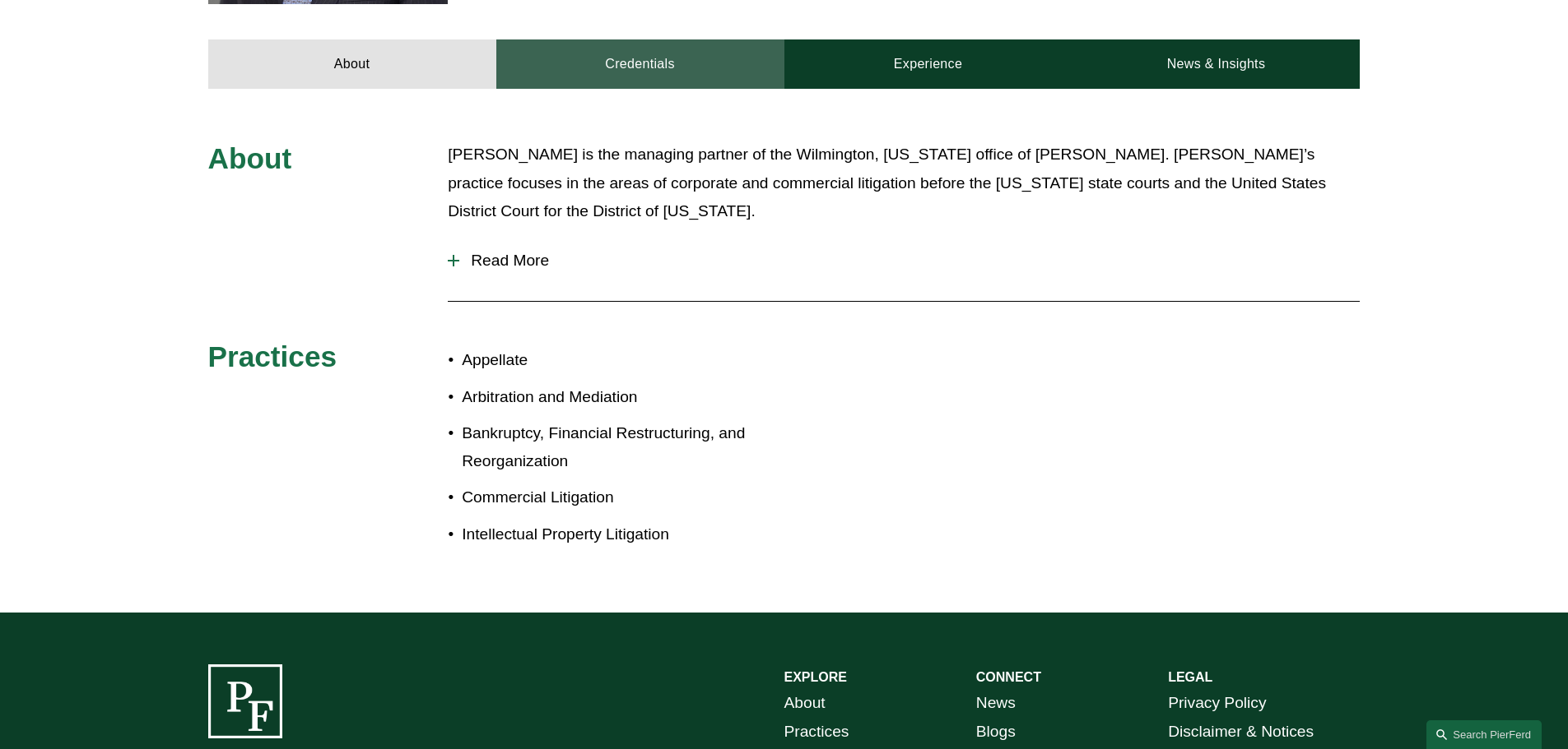
click at [641, 54] on link "Credentials" at bounding box center [640, 65] width 288 height 50
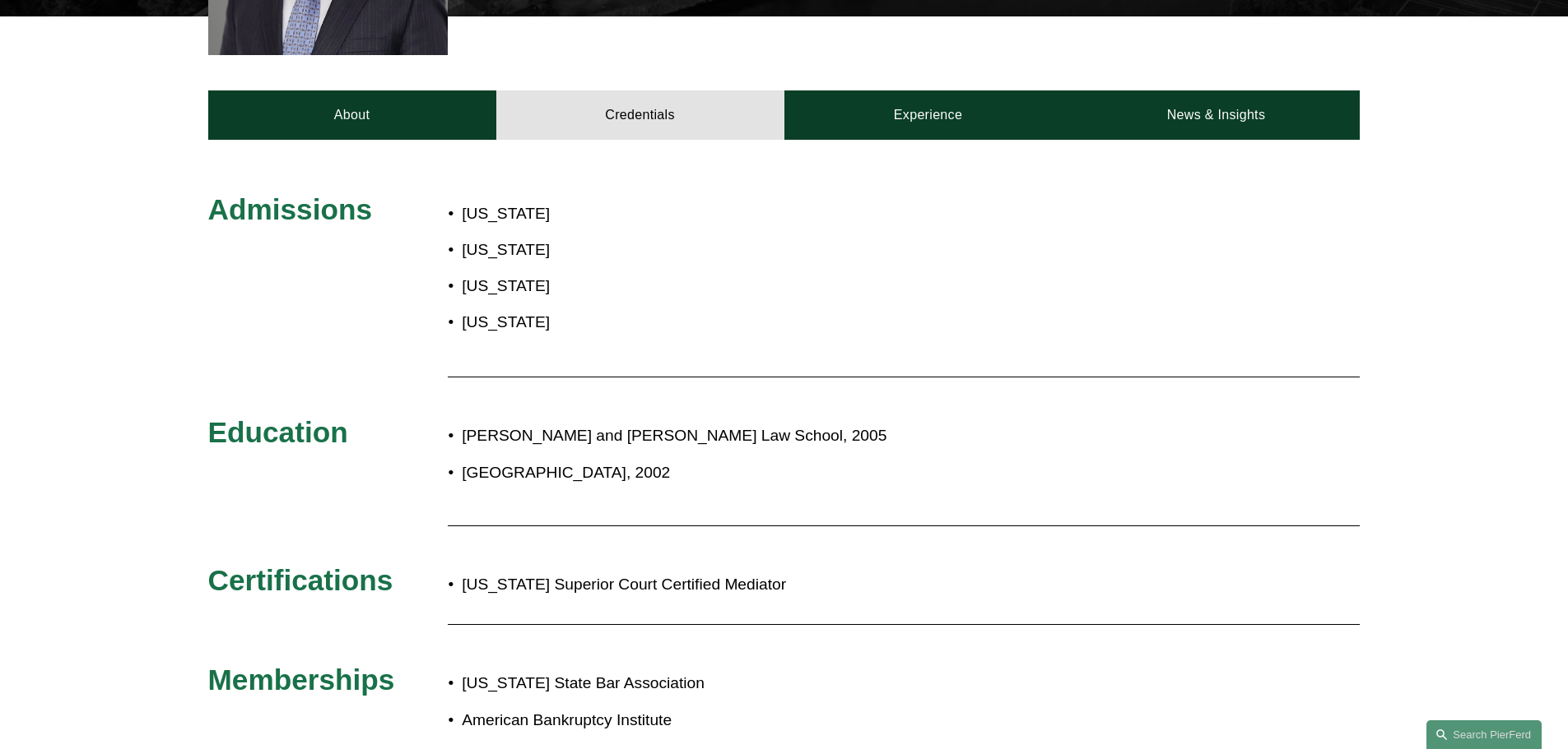
scroll to position [657, 0]
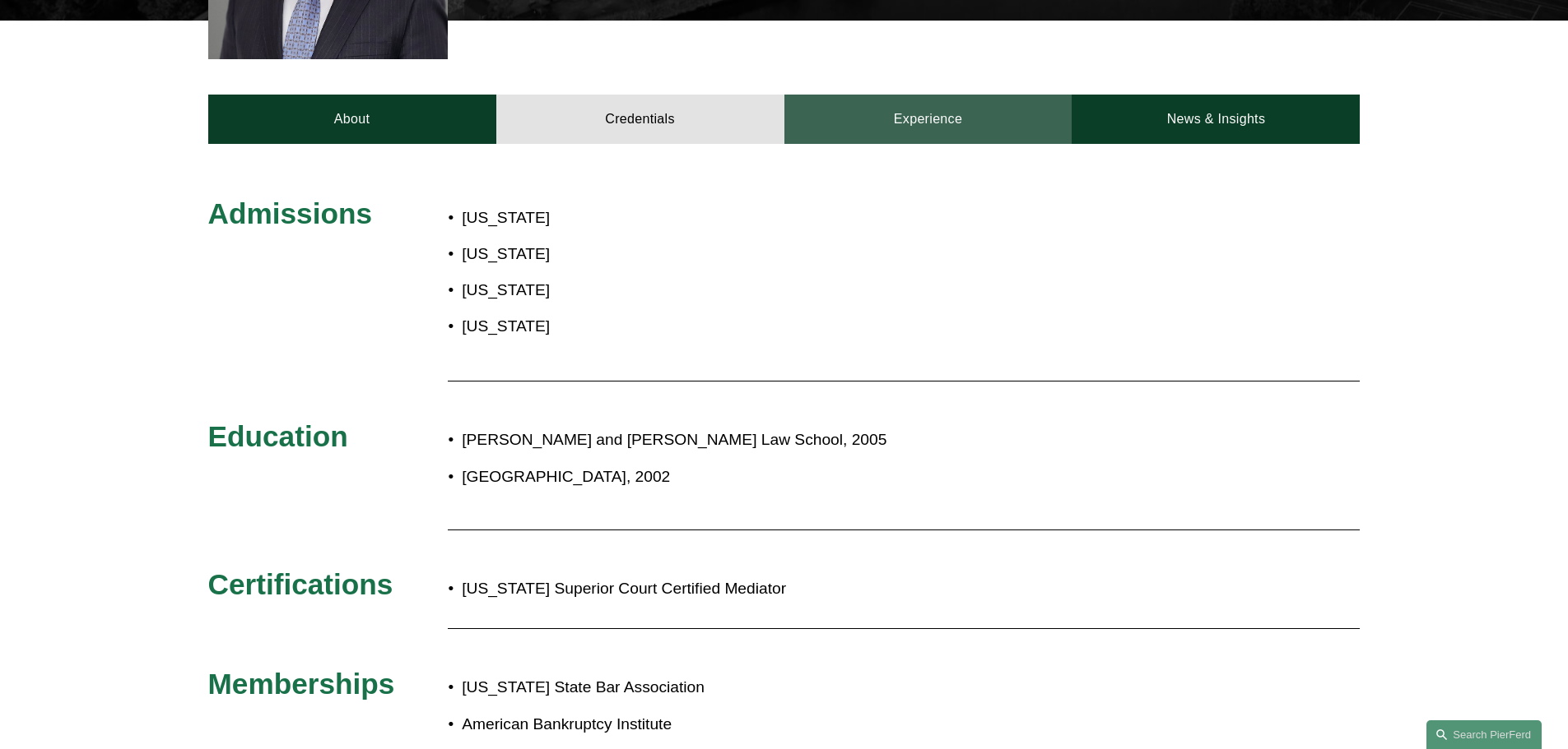
click at [923, 95] on link "Experience" at bounding box center [928, 120] width 288 height 50
